Goal: Check status: Check status

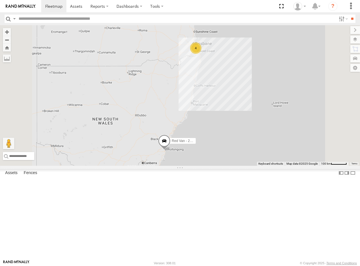
click at [201, 54] on div "4" at bounding box center [195, 47] width 11 height 11
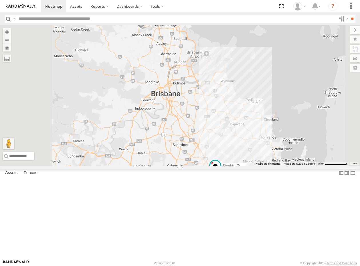
drag, startPoint x: 201, startPoint y: 41, endPoint x: 215, endPoint y: 79, distance: 40.0
click at [215, 79] on div "Red Van - 286 HK8 2 Struddys Truck - 091 FZ7 Small Van - 471 BC3" at bounding box center [180, 95] width 360 height 141
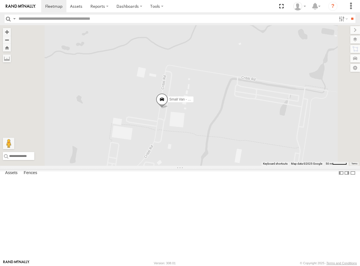
click at [168, 108] on span at bounding box center [162, 100] width 13 height 15
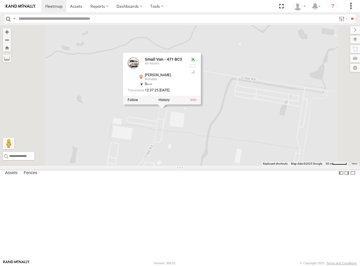
click at [261, 166] on div "Red Van - 286 HK8 Struddys Truck - 091 FZ7 Small Van - 471 BC3 Small Van - 471 …" at bounding box center [180, 95] width 360 height 141
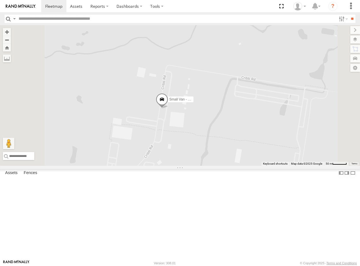
click at [168, 108] on span at bounding box center [162, 100] width 13 height 15
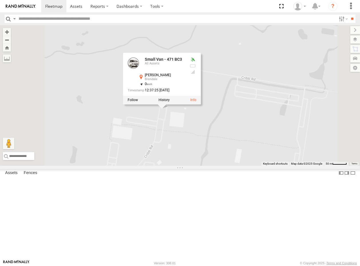
click at [293, 166] on div "Red Van - 286 HK8 Struddys Truck - 091 FZ7 Small Van - 471 BC3 Small Van - 471 …" at bounding box center [180, 95] width 360 height 141
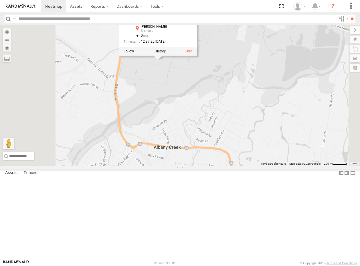
click at [222, 143] on div "Red Van - 286 HK8 Struddys Truck - 091 FZ7 Small Van - 471 BC3 Small Van - 471 …" at bounding box center [180, 95] width 360 height 141
